Goal: Task Accomplishment & Management: Manage account settings

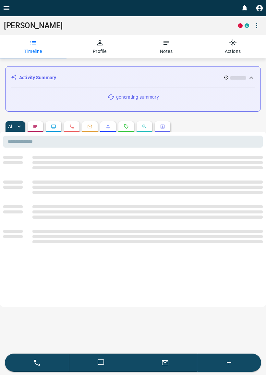
click at [109, 45] on button "Profile" at bounding box center [100, 46] width 67 height 23
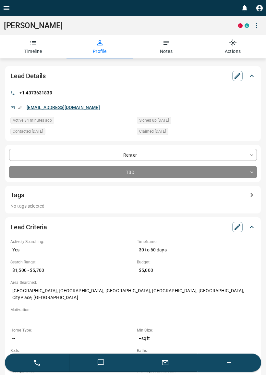
click at [237, 79] on icon "button" at bounding box center [238, 76] width 8 height 8
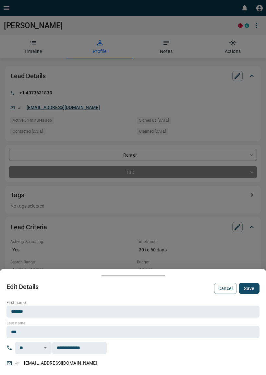
click at [123, 90] on div at bounding box center [133, 187] width 266 height 375
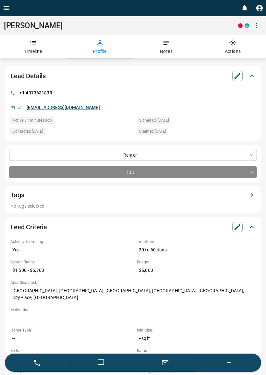
click at [242, 74] on button "button" at bounding box center [237, 76] width 10 height 10
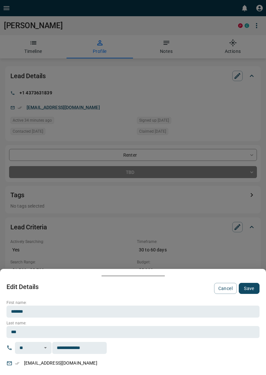
click at [221, 358] on div "[EMAIL_ADDRESS][DOMAIN_NAME]" at bounding box center [132, 363] width 253 height 11
click at [15, 359] on div "[EMAIL_ADDRESS][DOMAIN_NAME]" at bounding box center [132, 363] width 253 height 11
click at [37, 362] on p "[EMAIL_ADDRESS][DOMAIN_NAME]" at bounding box center [60, 363] width 77 height 11
click at [164, 242] on div at bounding box center [133, 187] width 266 height 375
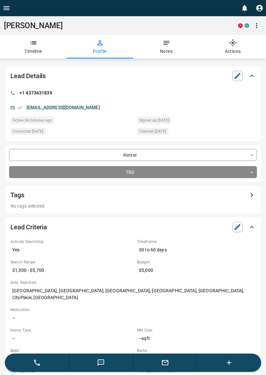
click at [233, 80] on button "button" at bounding box center [237, 76] width 10 height 10
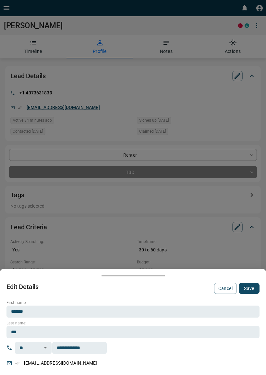
click at [236, 77] on div at bounding box center [133, 187] width 266 height 375
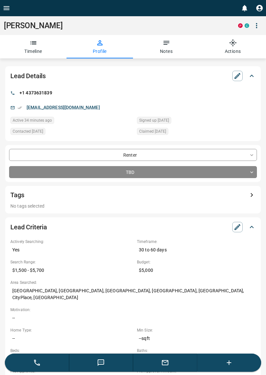
click at [249, 73] on icon at bounding box center [252, 76] width 8 height 8
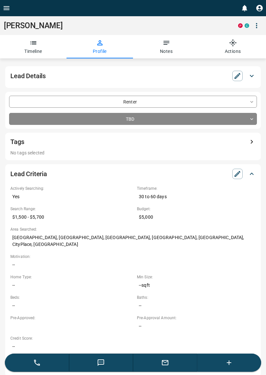
click at [250, 75] on icon at bounding box center [252, 76] width 8 height 8
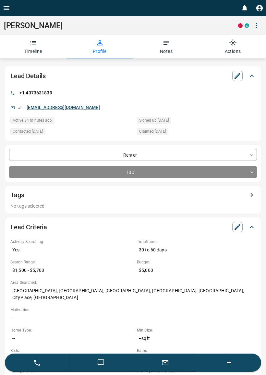
click at [69, 101] on div "[PHONE_NUMBER] [EMAIL_ADDRESS][DOMAIN_NAME] Active 34 minutes ago Signed up [DA…" at bounding box center [132, 112] width 245 height 49
click at [165, 49] on button "Notes" at bounding box center [166, 46] width 67 height 23
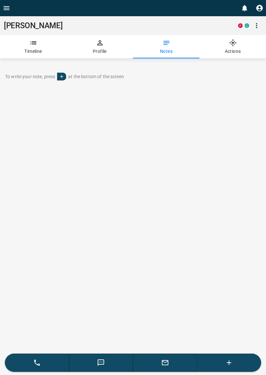
click at [233, 49] on button "Actions" at bounding box center [233, 46] width 67 height 23
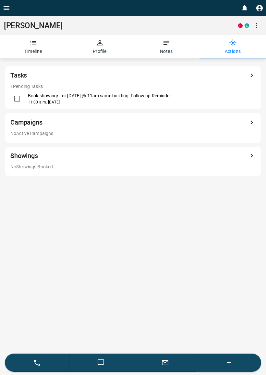
click at [256, 28] on icon "button" at bounding box center [256, 25] width 1 height 5
click at [254, 27] on div at bounding box center [133, 187] width 266 height 375
click at [175, 52] on button "Notes" at bounding box center [166, 46] width 67 height 23
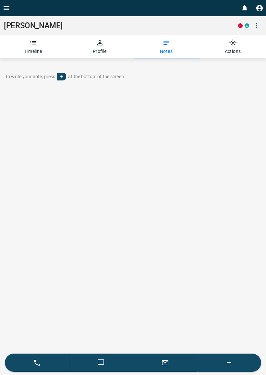
click at [111, 50] on button "Profile" at bounding box center [100, 46] width 67 height 23
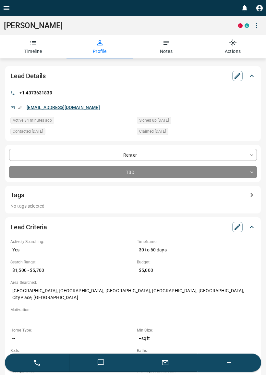
click at [40, 45] on button "Timeline" at bounding box center [33, 46] width 67 height 23
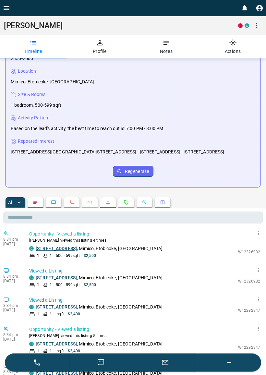
click at [168, 208] on button "button" at bounding box center [163, 203] width 16 height 10
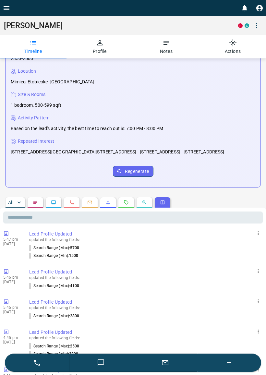
click at [37, 208] on button "button" at bounding box center [36, 202] width 16 height 10
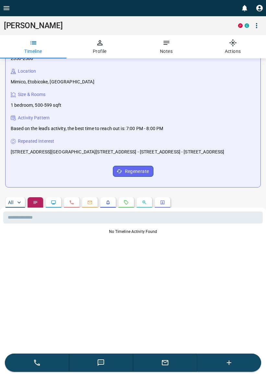
click at [16, 206] on icon "button" at bounding box center [19, 202] width 6 height 6
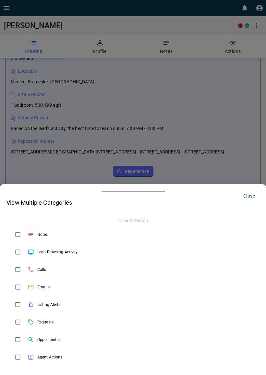
click at [134, 146] on div at bounding box center [133, 187] width 266 height 375
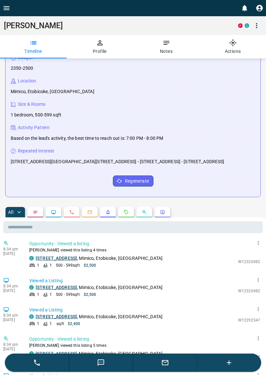
scroll to position [0, 0]
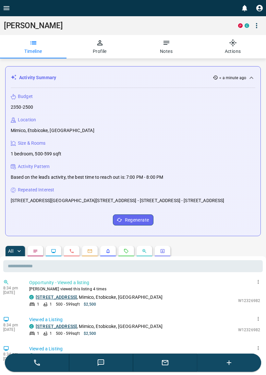
click at [100, 55] on button "Profile" at bounding box center [100, 46] width 67 height 23
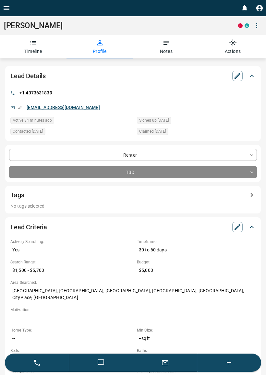
click at [235, 78] on icon "button" at bounding box center [238, 76] width 6 height 6
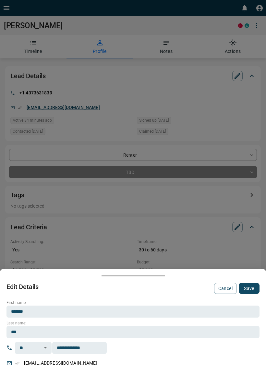
click at [150, 358] on div "**********" at bounding box center [132, 334] width 253 height 69
click at [155, 362] on div "[EMAIL_ADDRESS][DOMAIN_NAME]" at bounding box center [132, 363] width 253 height 11
click at [182, 327] on input "***" at bounding box center [132, 332] width 253 height 12
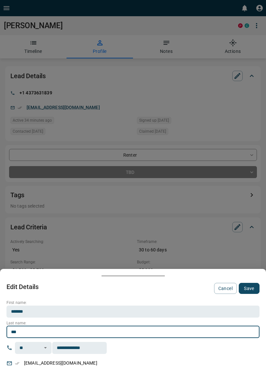
click at [193, 332] on input "***" at bounding box center [132, 332] width 253 height 12
click at [204, 310] on input "*******" at bounding box center [132, 312] width 253 height 12
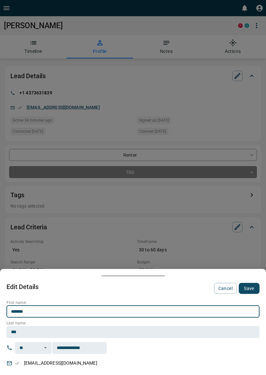
click at [177, 342] on div "**********" at bounding box center [132, 348] width 253 height 12
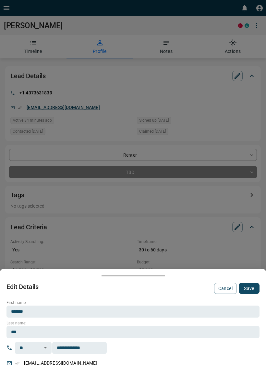
click at [91, 348] on input "**********" at bounding box center [79, 348] width 55 height 12
click at [16, 361] on div "[EMAIL_ADDRESS][DOMAIN_NAME]" at bounding box center [132, 363] width 253 height 11
click at [53, 364] on p "[EMAIL_ADDRESS][DOMAIN_NAME]" at bounding box center [60, 363] width 77 height 11
click at [57, 367] on p "[EMAIL_ADDRESS][DOMAIN_NAME]" at bounding box center [60, 363] width 77 height 11
click at [53, 358] on p "[EMAIL_ADDRESS][DOMAIN_NAME]" at bounding box center [60, 363] width 77 height 11
